Goal: Task Accomplishment & Management: Manage account settings

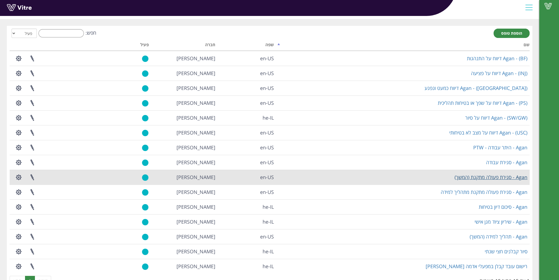
scroll to position [27, 0]
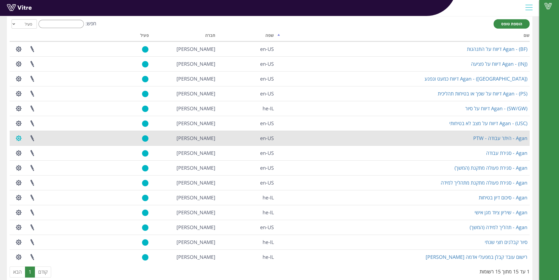
click at [18, 139] on button "button" at bounding box center [19, 138] width 14 height 15
click at [45, 160] on link "הגדרת משתמשים" at bounding box center [33, 158] width 43 height 7
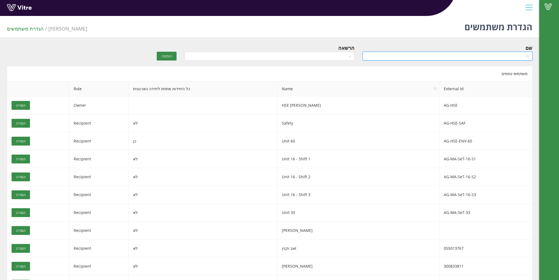
click at [435, 55] on input "search" at bounding box center [445, 56] width 159 height 8
type input "ר"
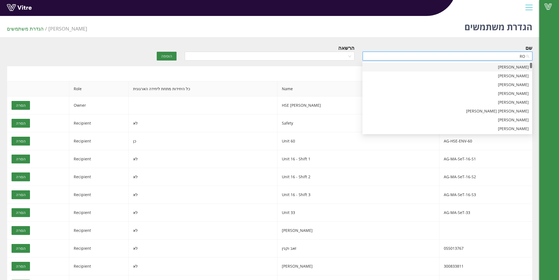
type input "ROY"
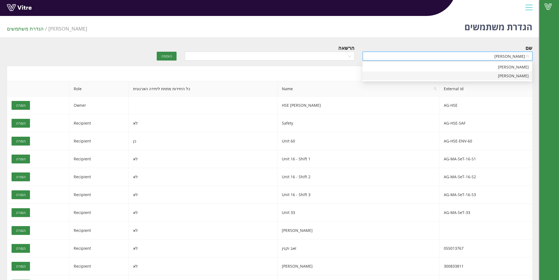
click at [472, 75] on div "Roy Zimerman" at bounding box center [446, 76] width 163 height 6
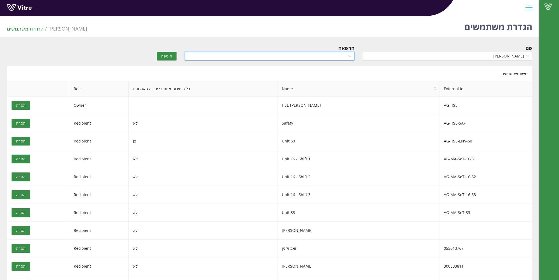
click at [343, 58] on input "search" at bounding box center [267, 56] width 159 height 8
click at [332, 79] on div "Recipient" at bounding box center [269, 75] width 170 height 9
click at [164, 55] on span "הוספה" at bounding box center [166, 56] width 11 height 6
